Goal: Information Seeking & Learning: Check status

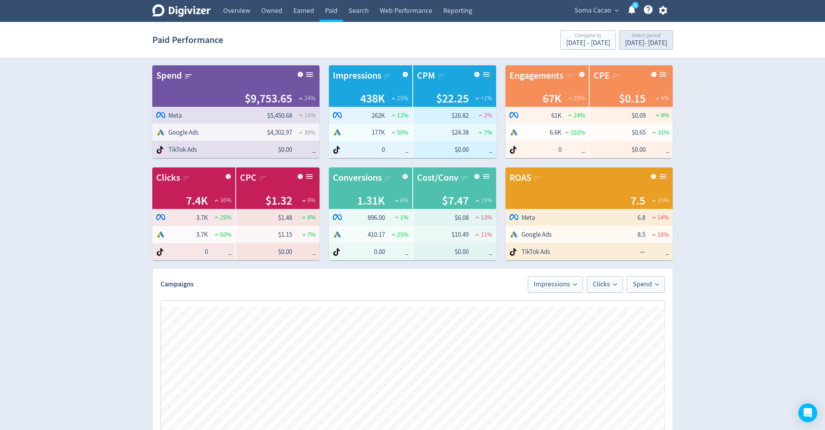
scroll to position [321, 0]
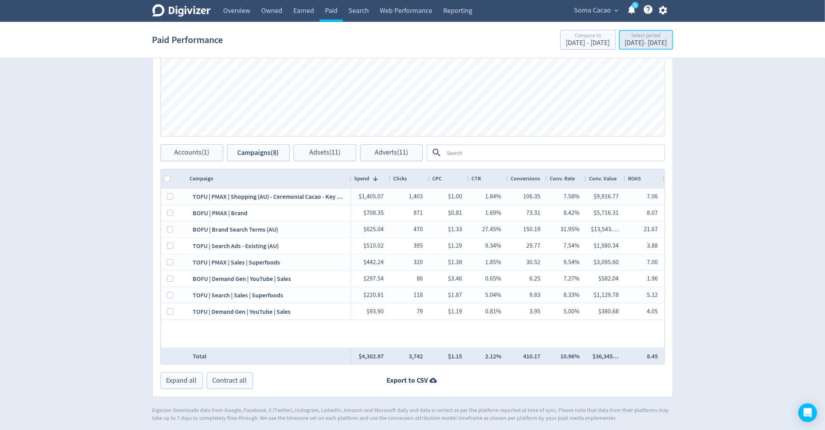
click at [625, 43] on div "[DATE] - [DATE]" at bounding box center [646, 43] width 42 height 7
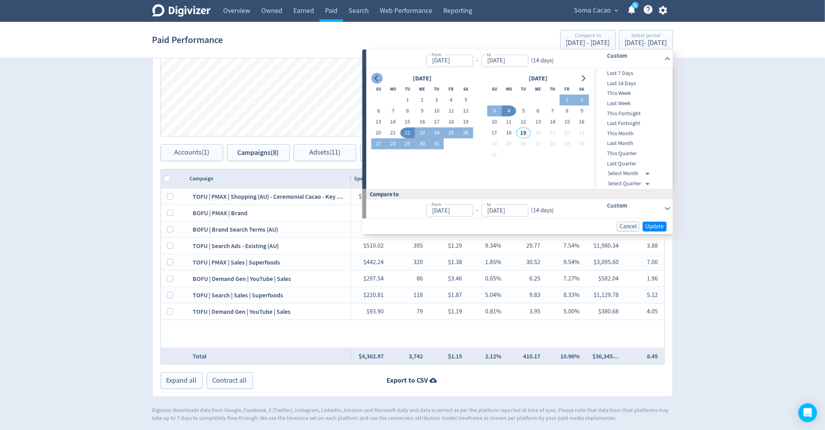
click at [375, 81] on icon "Go to previous month" at bounding box center [377, 78] width 6 height 6
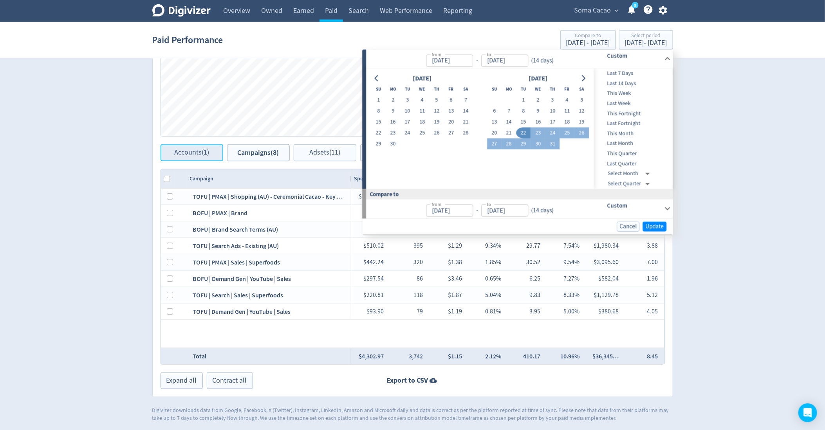
click at [191, 153] on span "Accounts (1)" at bounding box center [191, 152] width 35 height 7
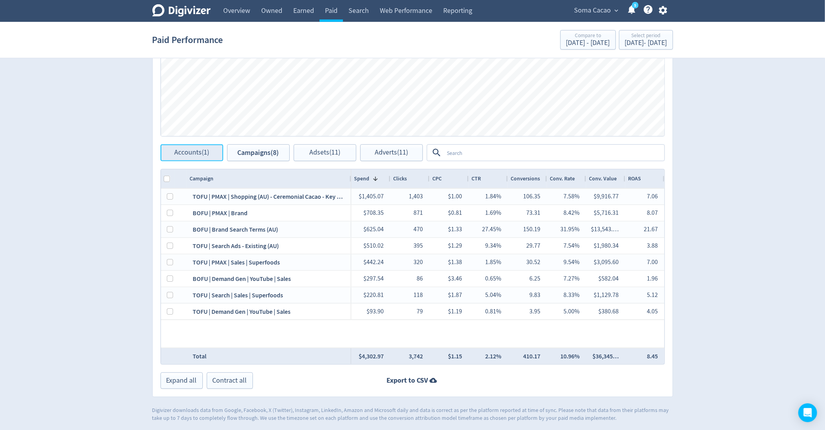
checkbox input "false"
click at [191, 153] on span "Accounts (1)" at bounding box center [191, 153] width 35 height 7
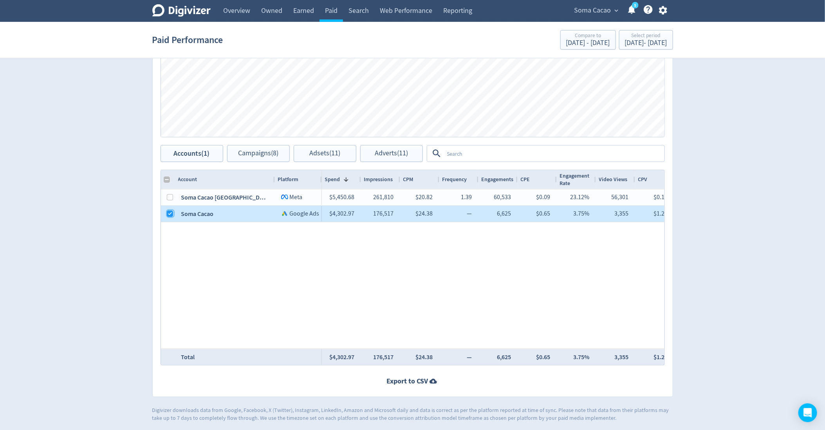
click at [168, 215] on input "Press Space to toggle row selection (checked)" at bounding box center [170, 214] width 6 height 6
checkbox input "false"
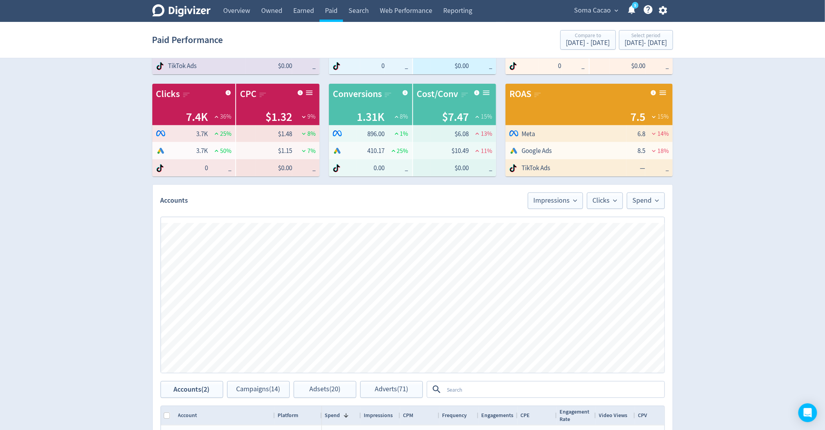
scroll to position [0, 0]
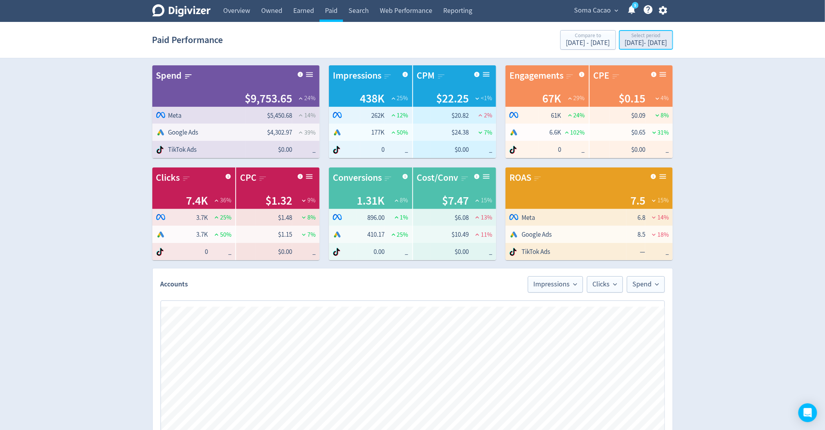
click at [631, 31] on button "Select period [DATE] - [DATE]" at bounding box center [646, 40] width 54 height 20
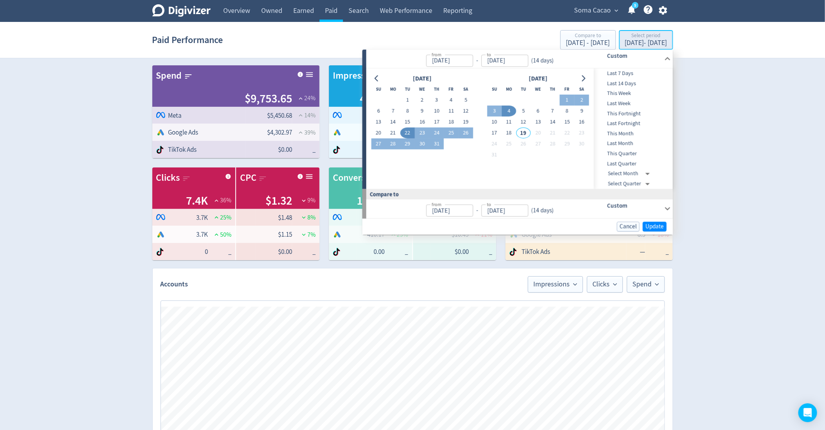
type input "[DATE]"
click at [511, 110] on button "4" at bounding box center [508, 111] width 14 height 11
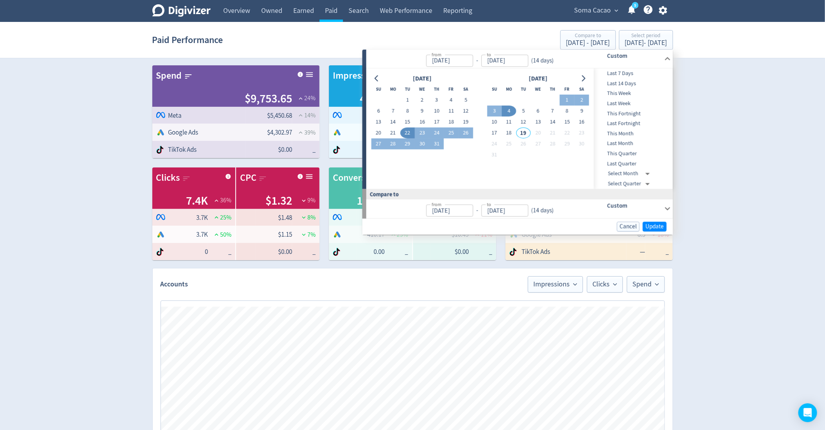
type input "[DATE]"
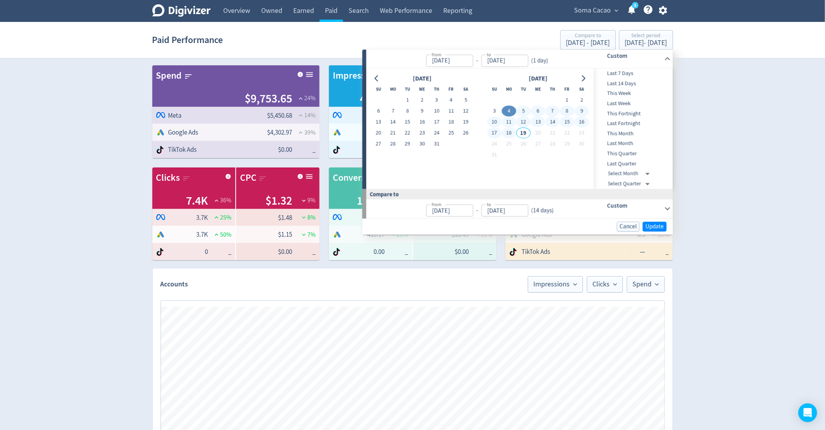
click at [509, 130] on button "18" at bounding box center [508, 133] width 14 height 11
type input "[DATE]"
click at [656, 227] on span "Update" at bounding box center [655, 227] width 18 height 6
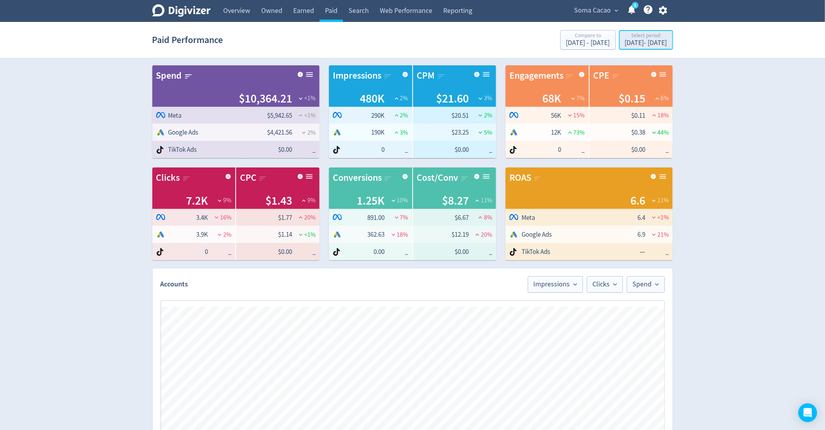
click at [630, 43] on div "[DATE] - [DATE]" at bounding box center [646, 43] width 42 height 7
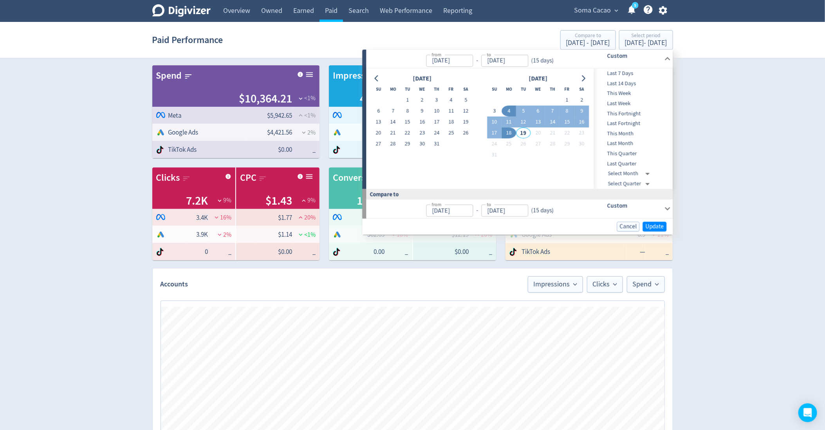
click at [723, 165] on div "Digivizer Logo [PERSON_NAME] Logo Overview Owned Earned Paid Search Web Perform…" at bounding box center [412, 371] width 825 height 742
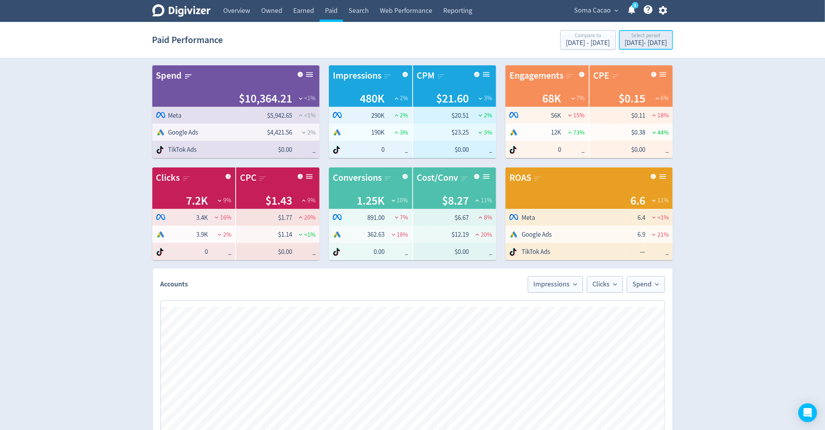
click at [637, 37] on div "Select period" at bounding box center [646, 36] width 42 height 7
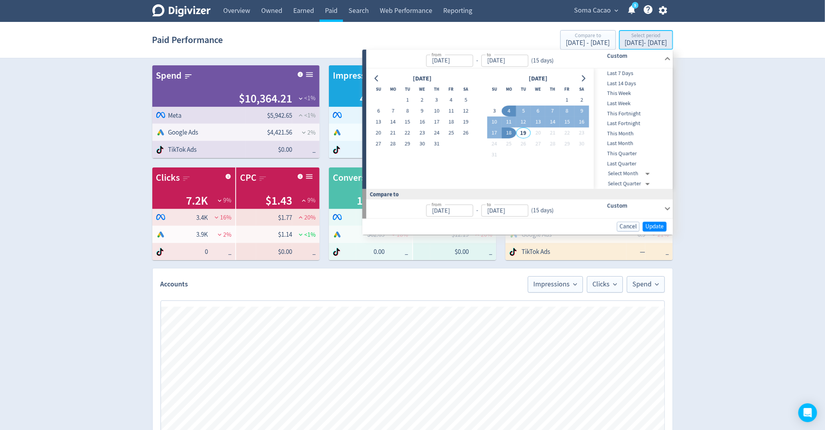
type input "[DATE]"
click at [623, 130] on span "This Month" at bounding box center [633, 134] width 78 height 9
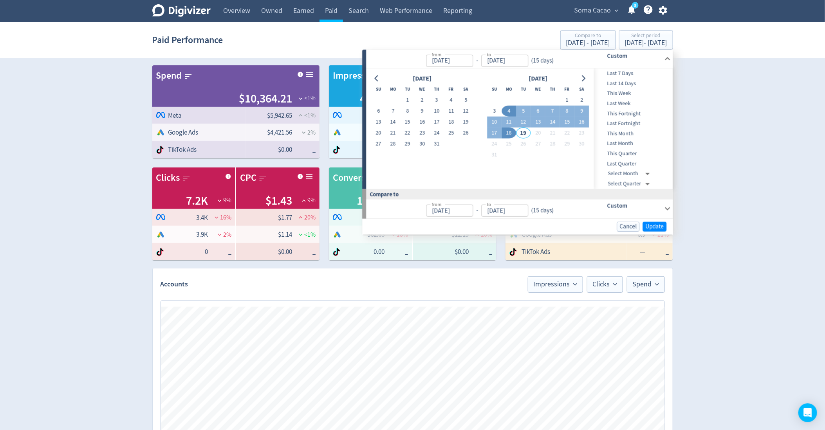
type input "[DATE]"
click at [665, 227] on button "Update" at bounding box center [655, 227] width 24 height 10
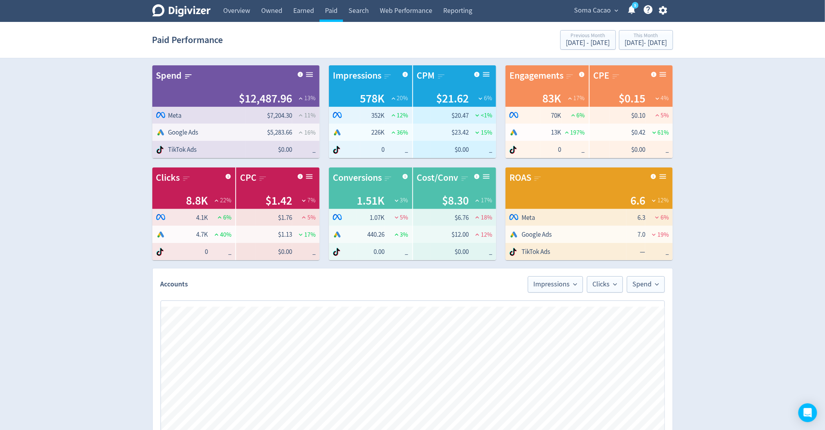
scroll to position [320, 0]
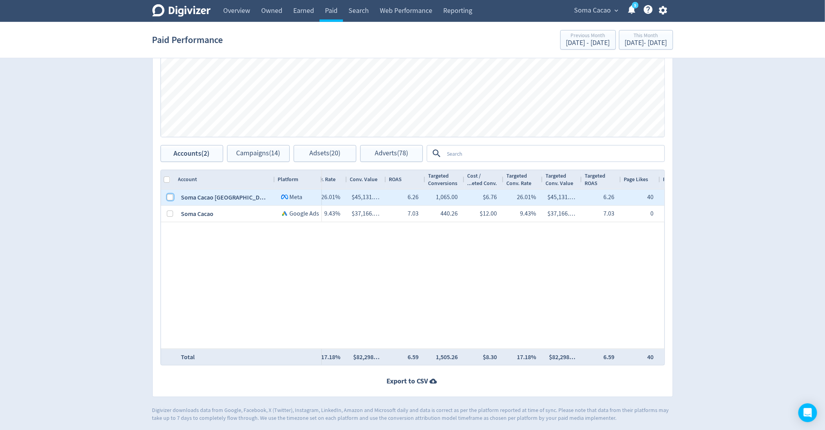
click at [168, 195] on input "Press Space to toggle row selection (unchecked)" at bounding box center [170, 197] width 6 height 6
checkbox input "true"
checkbox input "false"
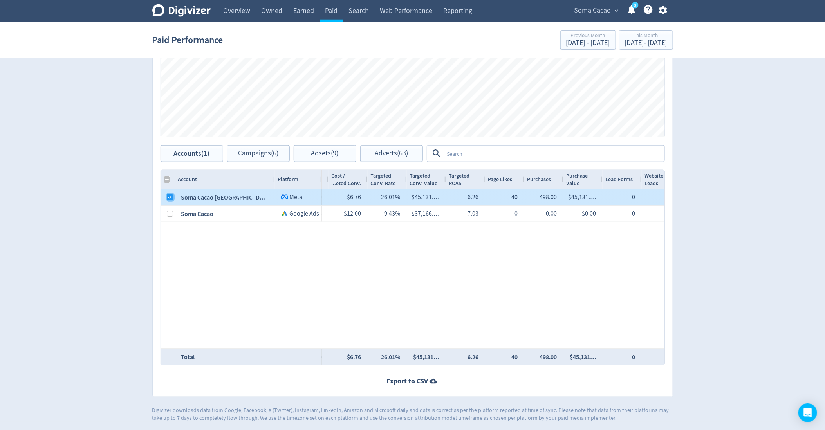
scroll to position [0, 559]
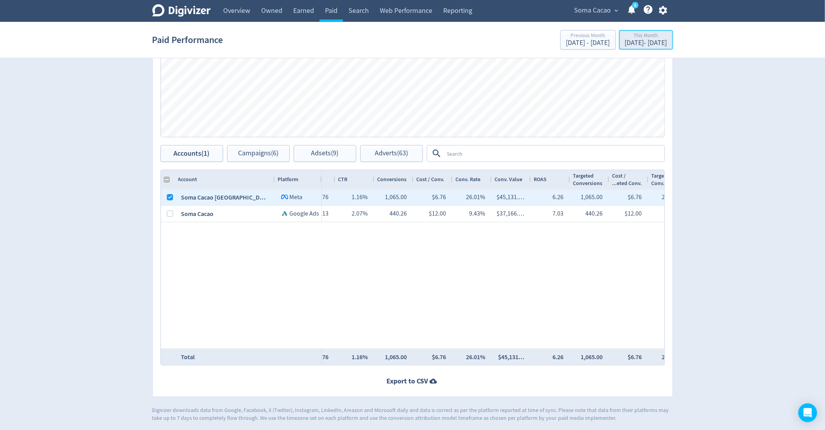
click at [625, 46] on div "[DATE] - [DATE]" at bounding box center [646, 43] width 42 height 7
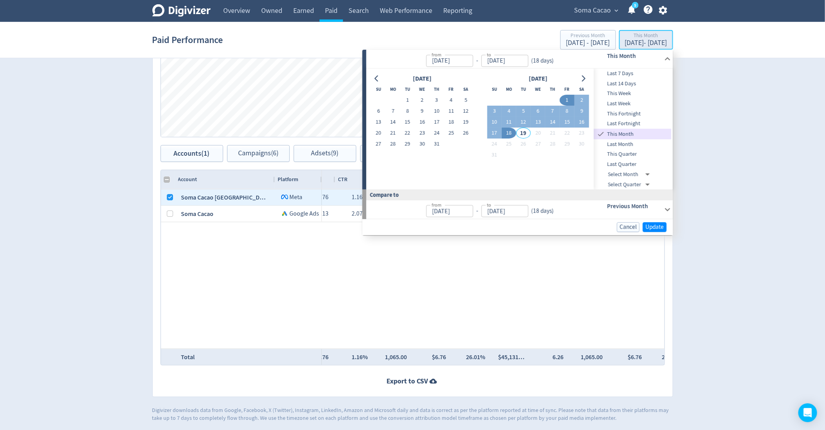
type input "[DATE]"
click at [511, 114] on button "4" at bounding box center [508, 111] width 14 height 11
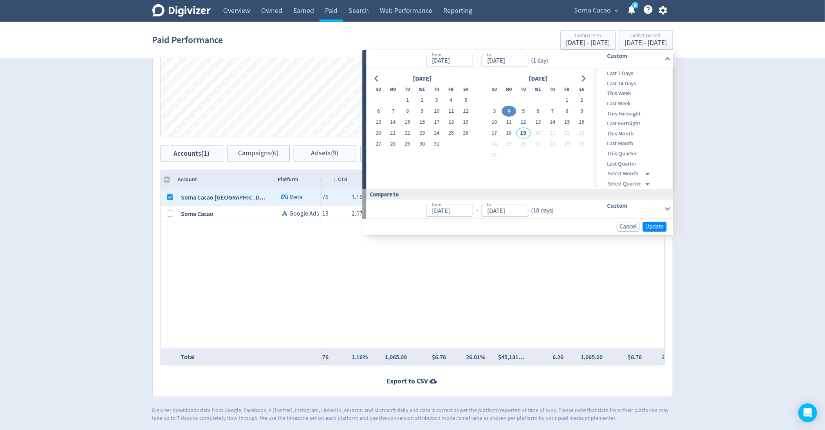
type input "[DATE]"
click at [512, 133] on button "18" at bounding box center [508, 133] width 14 height 11
type input "[DATE]"
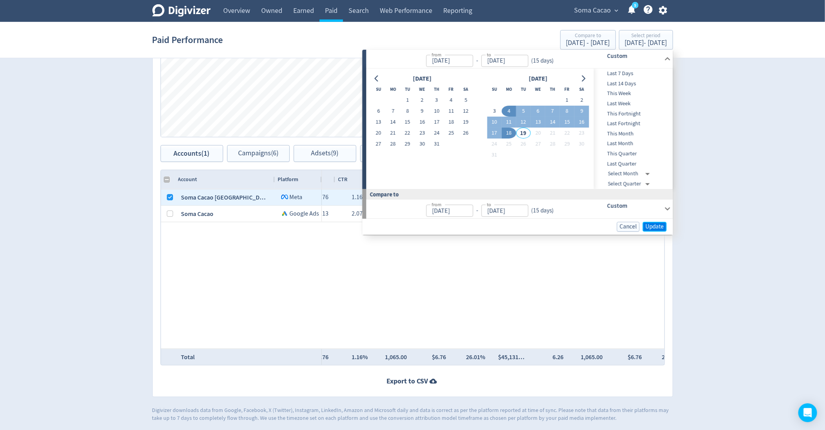
click at [653, 224] on span "Update" at bounding box center [655, 227] width 18 height 6
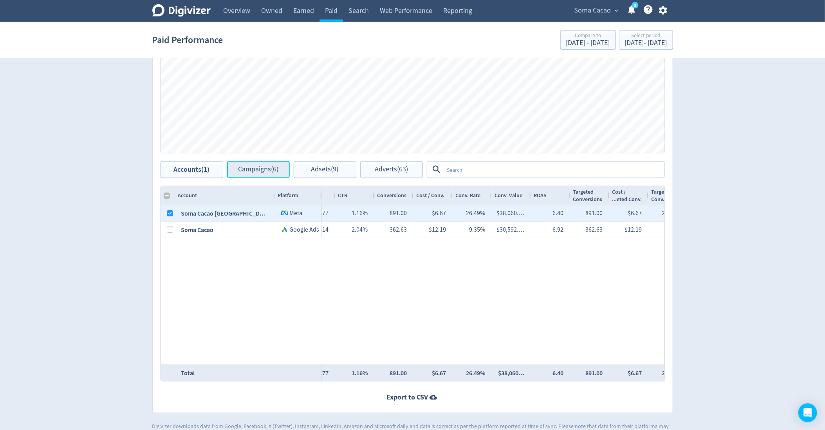
click at [272, 172] on span "Campaigns (6)" at bounding box center [258, 169] width 40 height 7
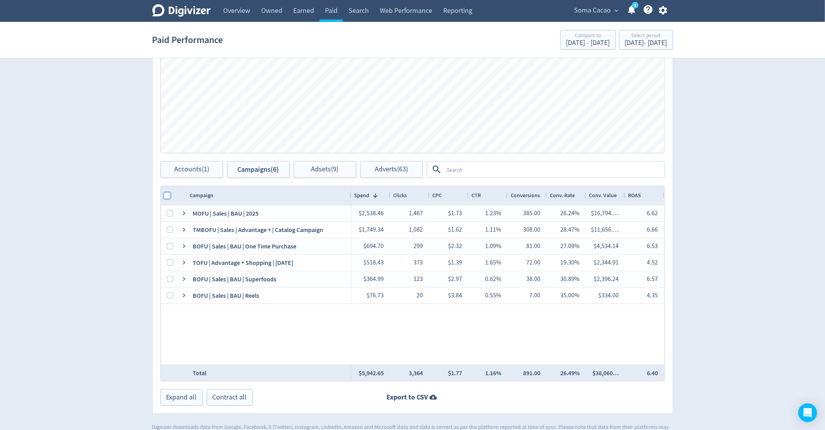
click at [164, 193] on input "Column with Header Selection" at bounding box center [167, 196] width 6 height 6
checkbox input "true"
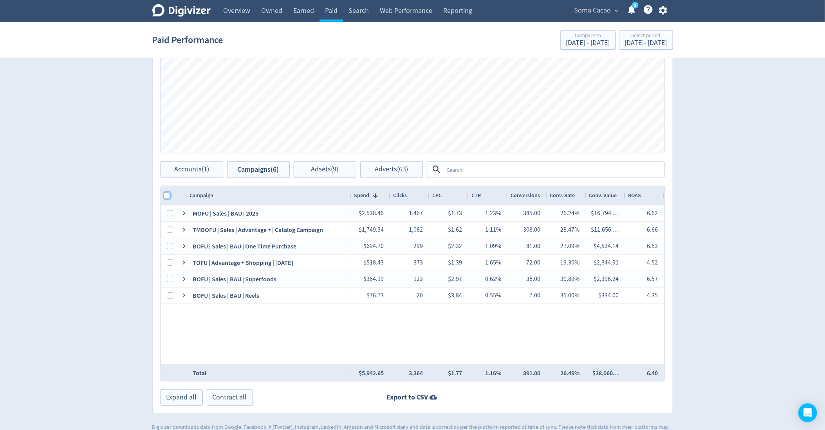
checkbox input "true"
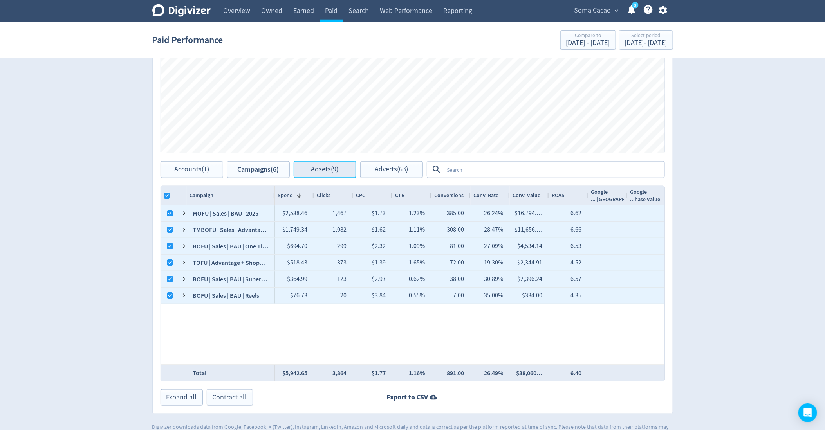
click at [327, 170] on span "Adsets (9)" at bounding box center [324, 169] width 27 height 7
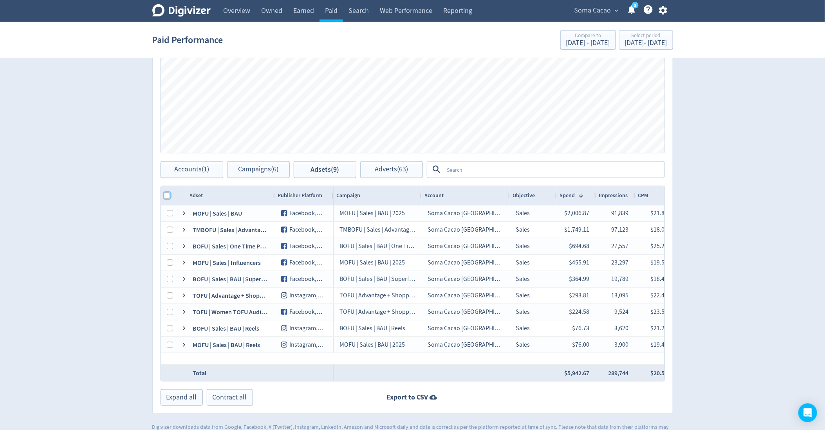
click at [167, 193] on input "Column with Header Selection" at bounding box center [167, 196] width 6 height 6
checkbox input "true"
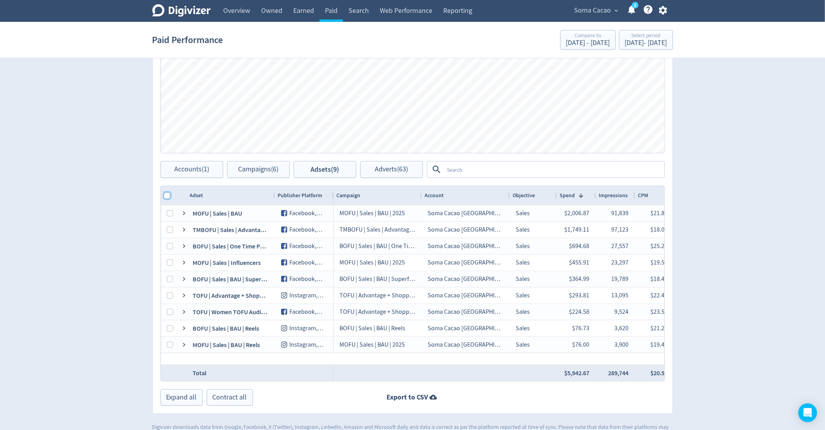
checkbox input "true"
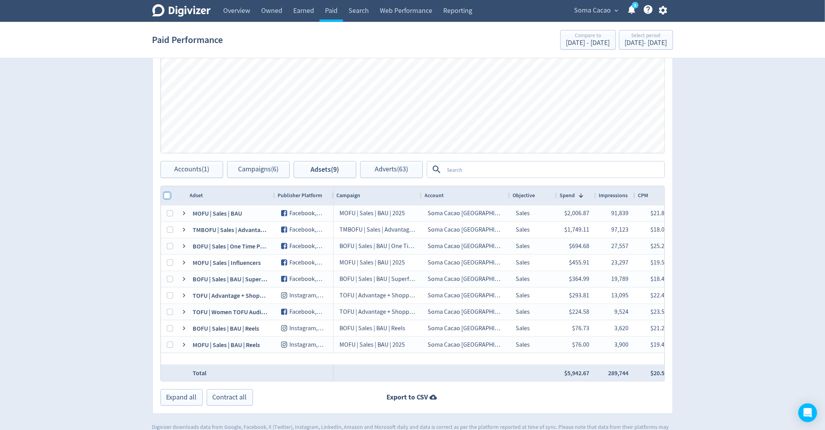
checkbox input "true"
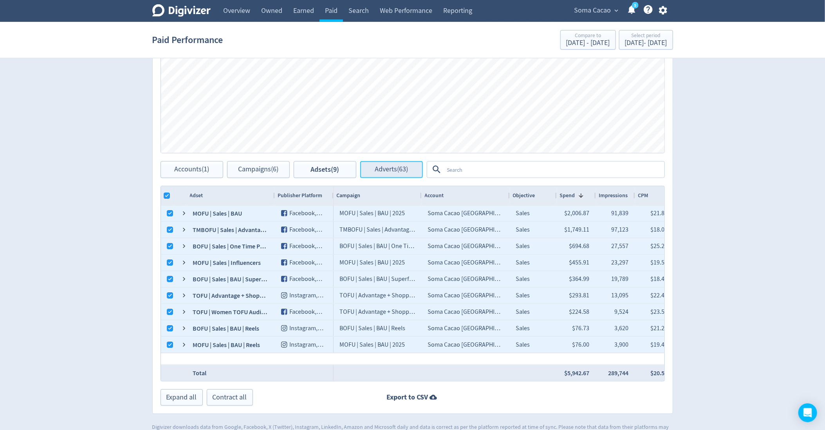
click at [386, 170] on span "Adverts (63)" at bounding box center [391, 169] width 33 height 7
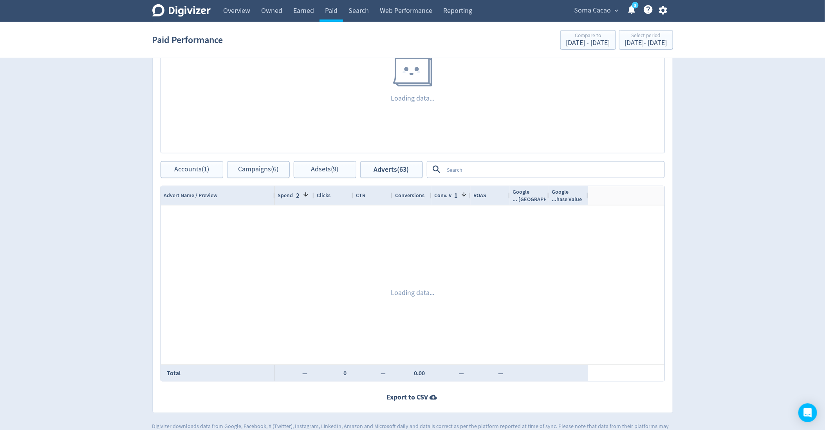
click at [450, 169] on textarea at bounding box center [554, 169] width 220 height 14
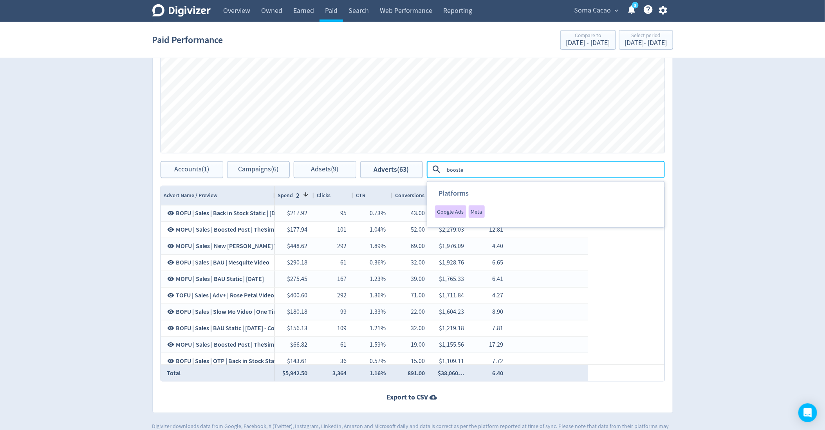
type textarea "boosted"
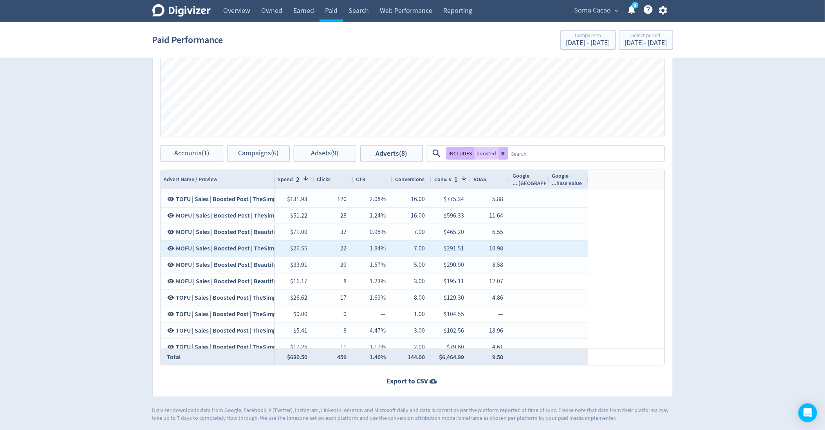
scroll to position [39, 0]
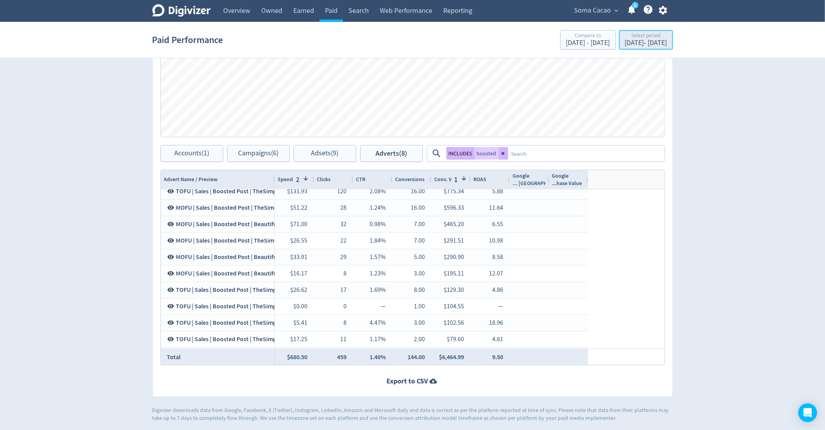
click at [626, 41] on div "[DATE] - [DATE]" at bounding box center [646, 43] width 42 height 7
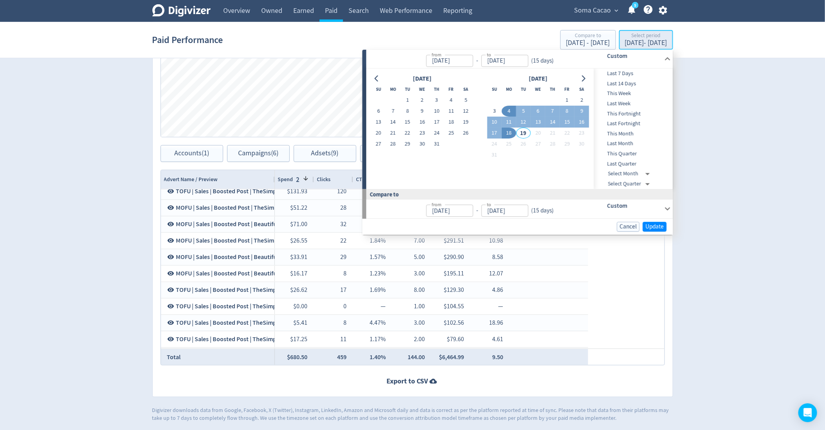
type input "[DATE]"
click at [631, 135] on span "This Month" at bounding box center [633, 134] width 78 height 9
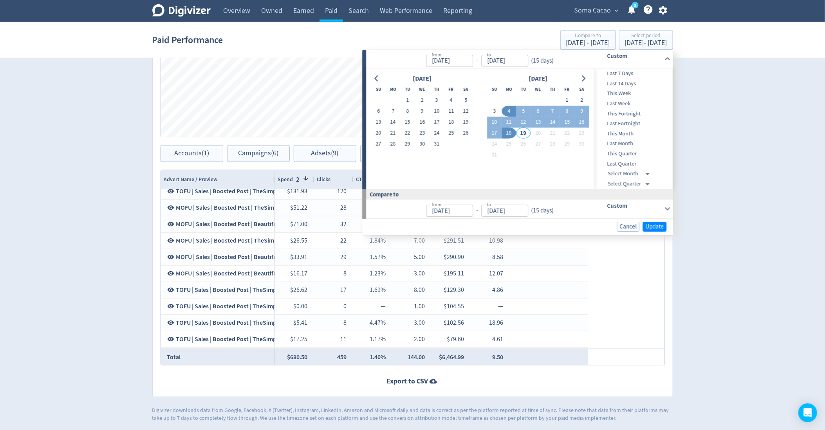
type input "[DATE]"
click at [659, 226] on span "Update" at bounding box center [655, 227] width 18 height 6
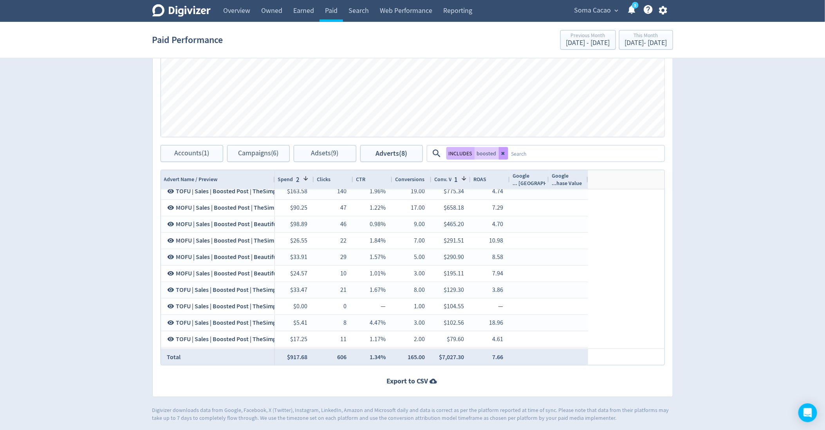
click at [504, 154] on icon at bounding box center [503, 153] width 5 height 5
click at [191, 151] on span "Accounts (1)" at bounding box center [191, 153] width 35 height 7
checkbox input "false"
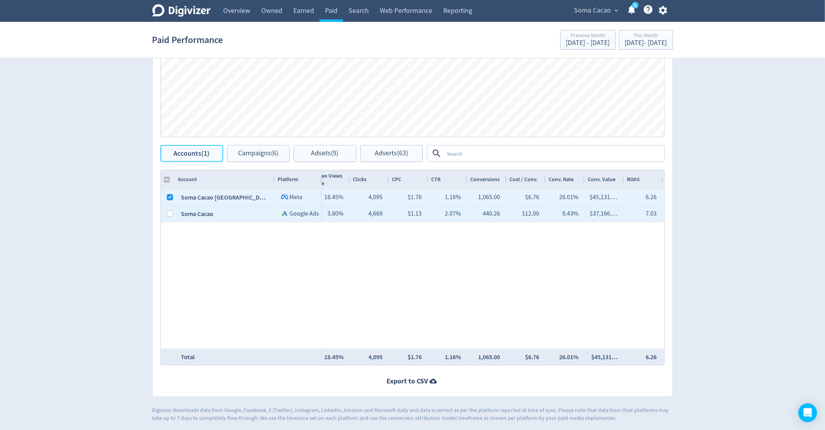
scroll to position [0, 546]
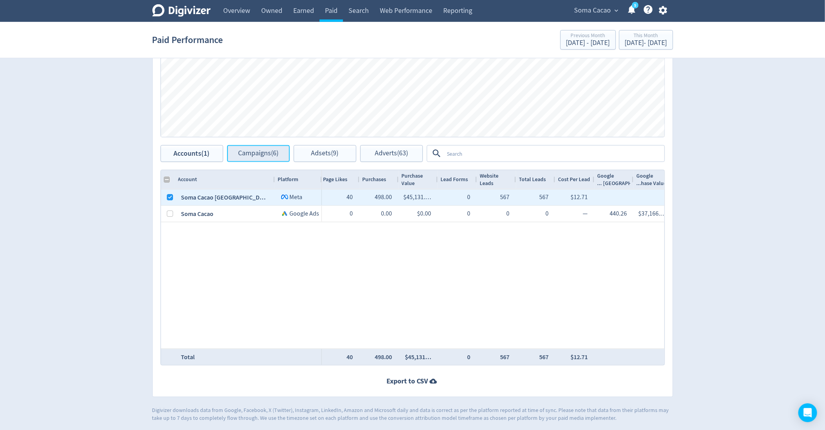
click at [272, 153] on span "Campaigns (6)" at bounding box center [258, 153] width 40 height 7
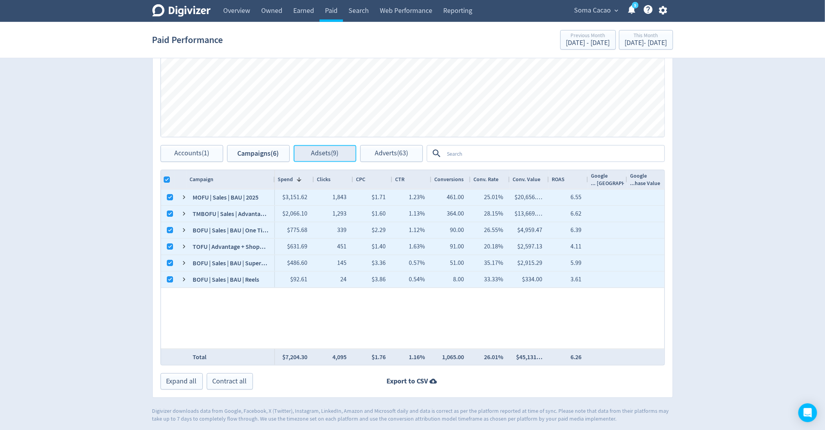
click at [323, 151] on span "Adsets (9)" at bounding box center [324, 153] width 27 height 7
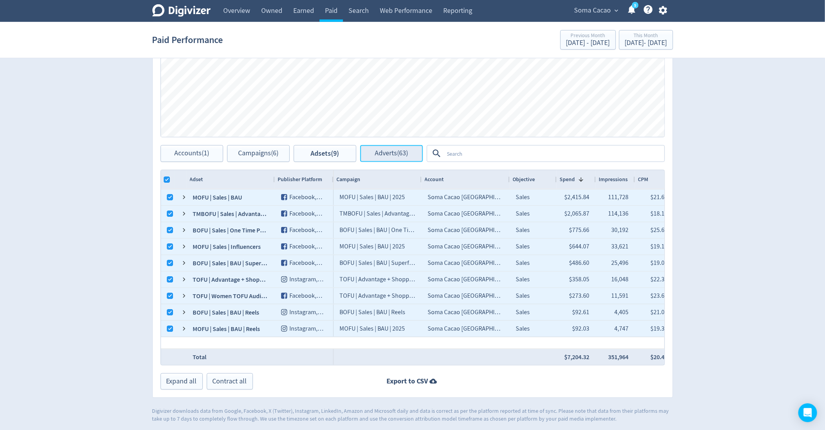
click at [377, 150] on span "Adverts (63)" at bounding box center [391, 153] width 33 height 7
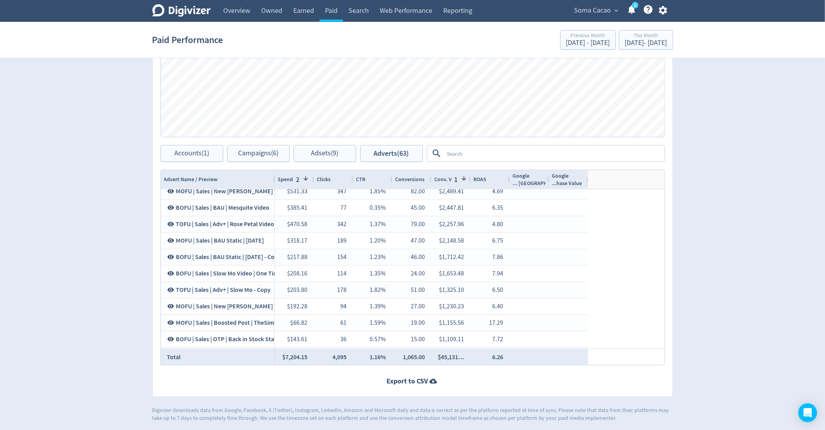
click at [324, 164] on div "Adverts Impressions Clicks Spend Spend Clicks Impressions Press Space or Enter …" at bounding box center [412, 172] width 521 height 449
click at [319, 152] on span "Adsets (9)" at bounding box center [324, 153] width 27 height 7
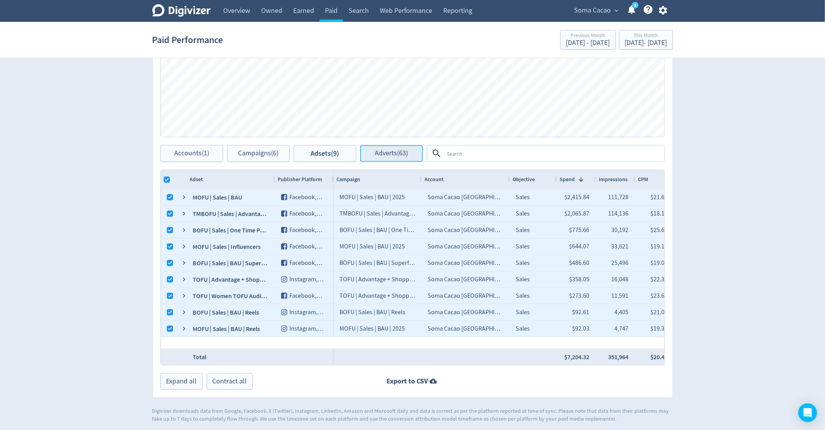
click at [378, 152] on span "Adverts (63)" at bounding box center [391, 153] width 33 height 7
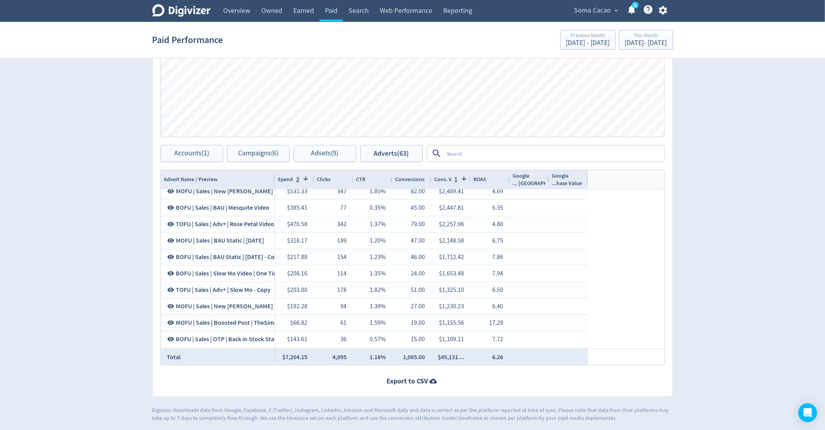
click at [451, 153] on textarea at bounding box center [554, 153] width 220 height 14
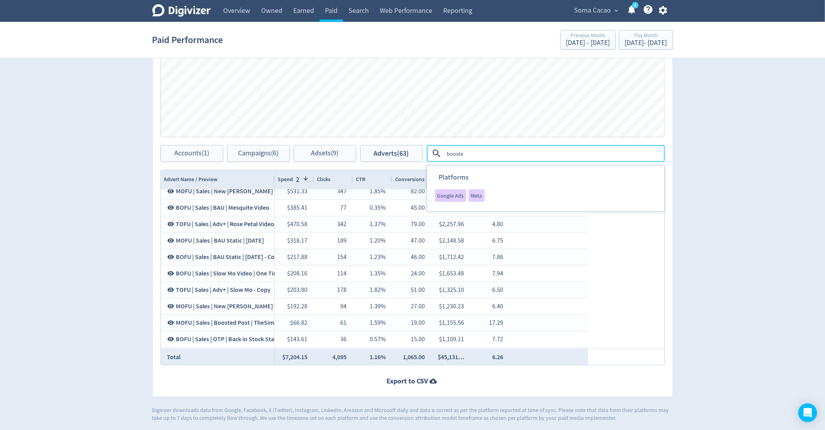
type textarea "boosted"
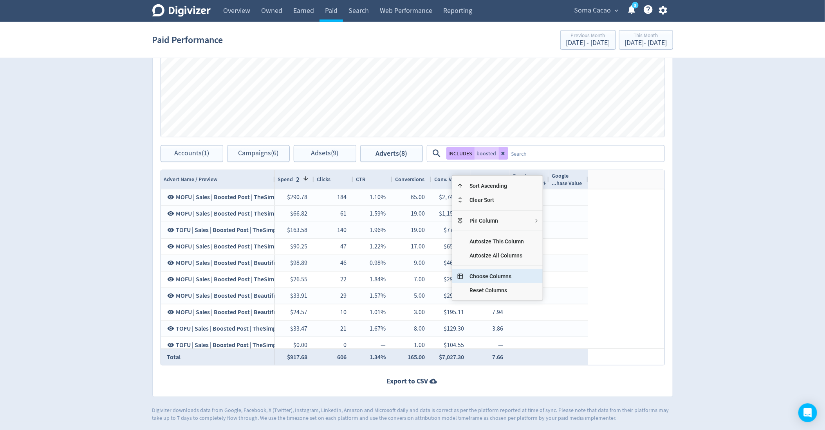
click at [483, 271] on span "Choose Columns" at bounding box center [496, 276] width 67 height 14
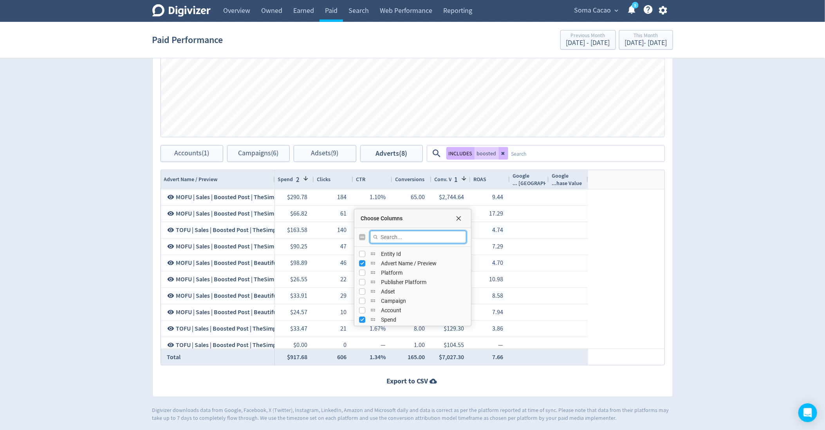
click at [402, 237] on input "Filter Columns Input" at bounding box center [418, 237] width 96 height 13
type input "purchase"
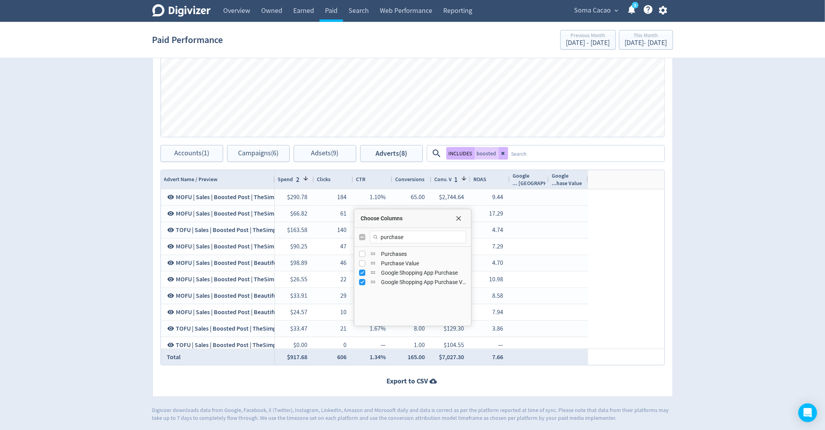
click at [371, 251] on span "Purchases Column" at bounding box center [373, 254] width 6 height 6
click at [361, 254] on input "Press SPACE to toggle visibility (hidden)" at bounding box center [362, 254] width 6 height 6
checkbox input "true"
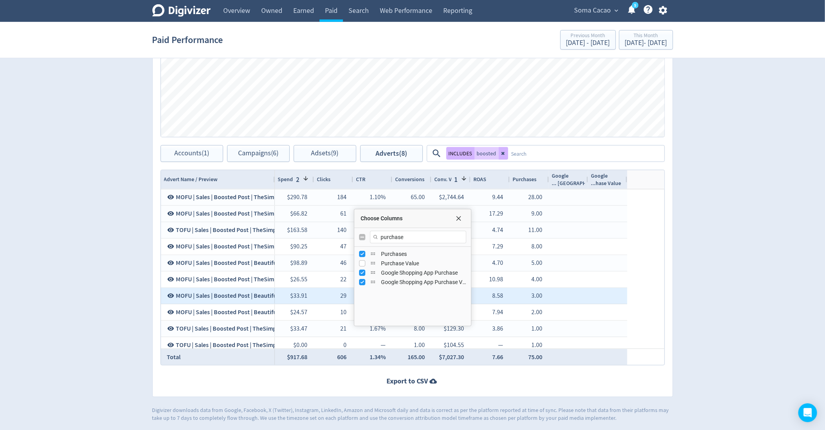
click at [606, 294] on div at bounding box center [607, 296] width 39 height 16
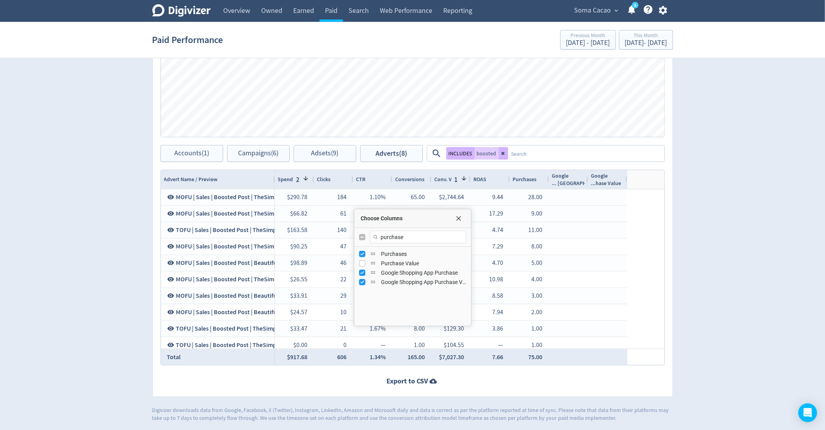
click at [458, 223] on div "Choose Columns" at bounding box center [412, 218] width 117 height 19
click at [457, 216] on span "Choose Columns" at bounding box center [458, 218] width 6 height 6
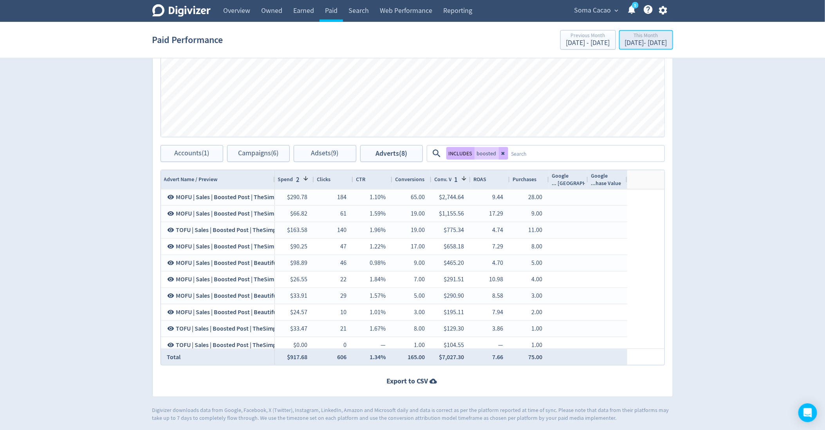
click at [647, 38] on div "This Month" at bounding box center [646, 36] width 42 height 7
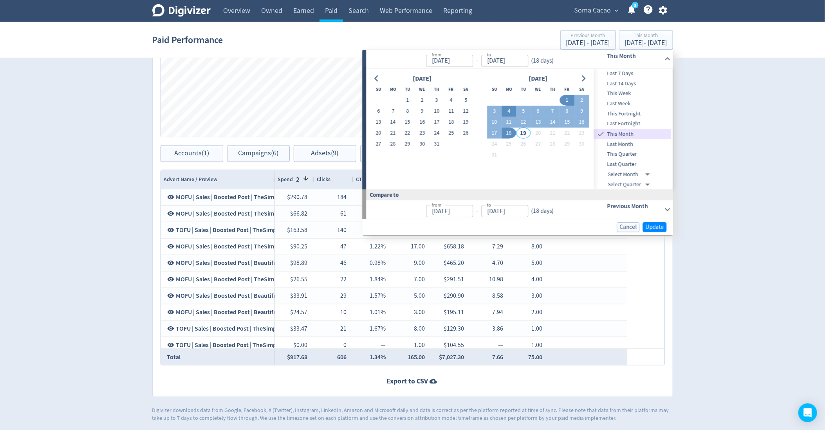
click at [510, 108] on button "4" at bounding box center [508, 111] width 14 height 11
type input "[DATE]"
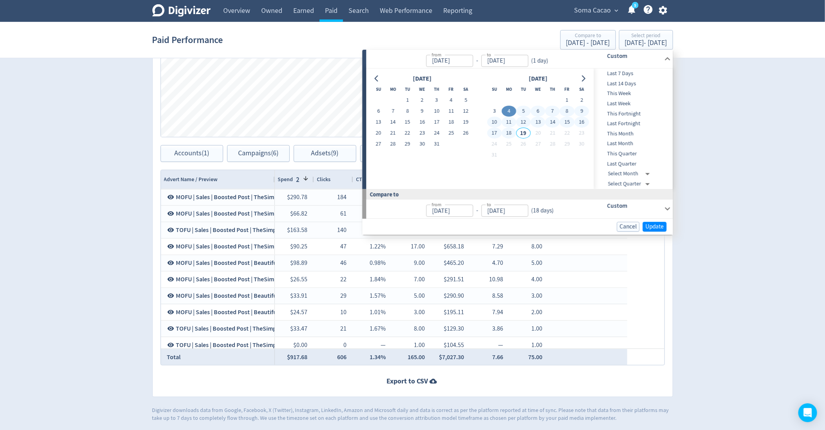
click at [512, 135] on button "18" at bounding box center [508, 133] width 14 height 11
type input "[DATE]"
click at [654, 225] on span "Update" at bounding box center [655, 227] width 18 height 6
